Goal: Find specific page/section: Find specific page/section

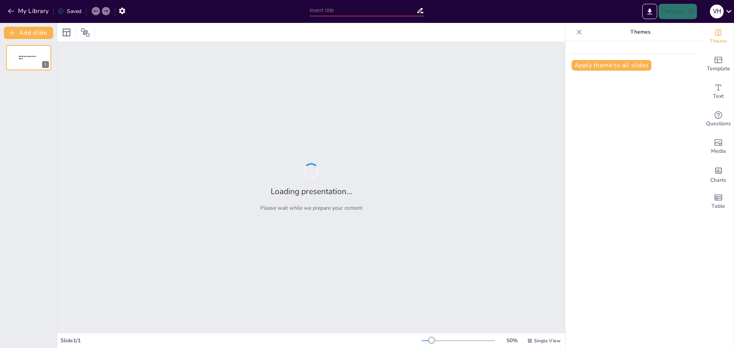
type input "el golf"
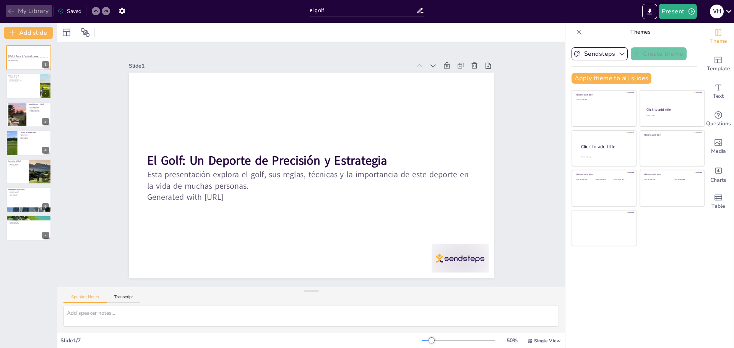
click at [37, 10] on button "My Library" at bounding box center [29, 11] width 46 height 12
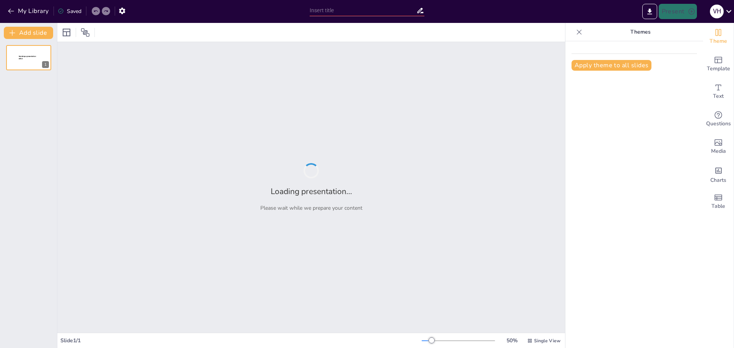
type input "las matematicas"
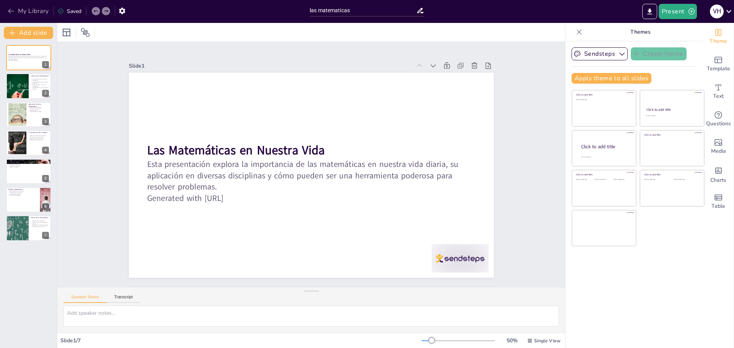
click at [16, 10] on button "My Library" at bounding box center [29, 11] width 46 height 12
